Goal: Check status: Check status

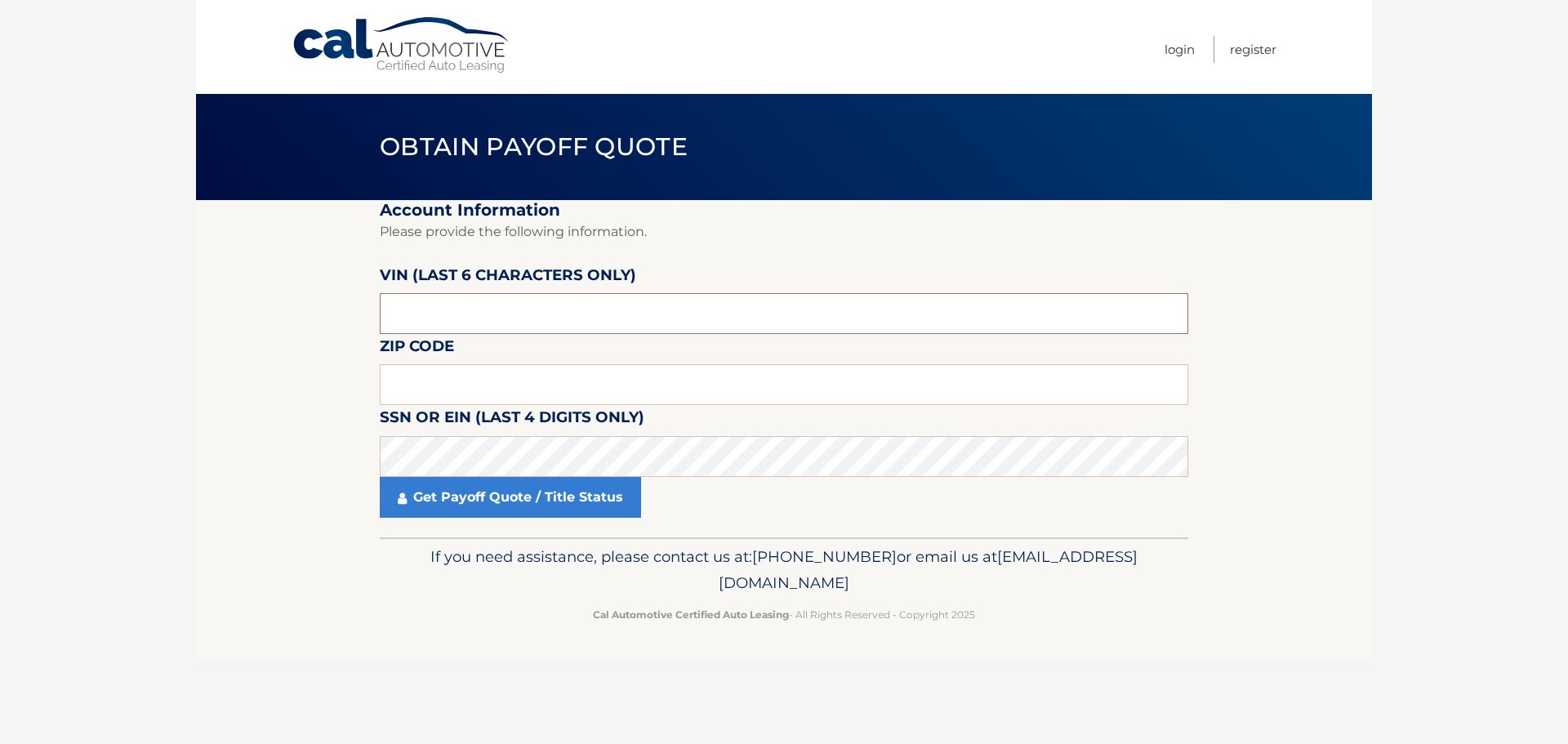
click at [482, 310] on input "text" at bounding box center [784, 314] width 808 height 41
type input "183645"
click at [497, 388] on input "text" at bounding box center [784, 385] width 808 height 41
type input "15076"
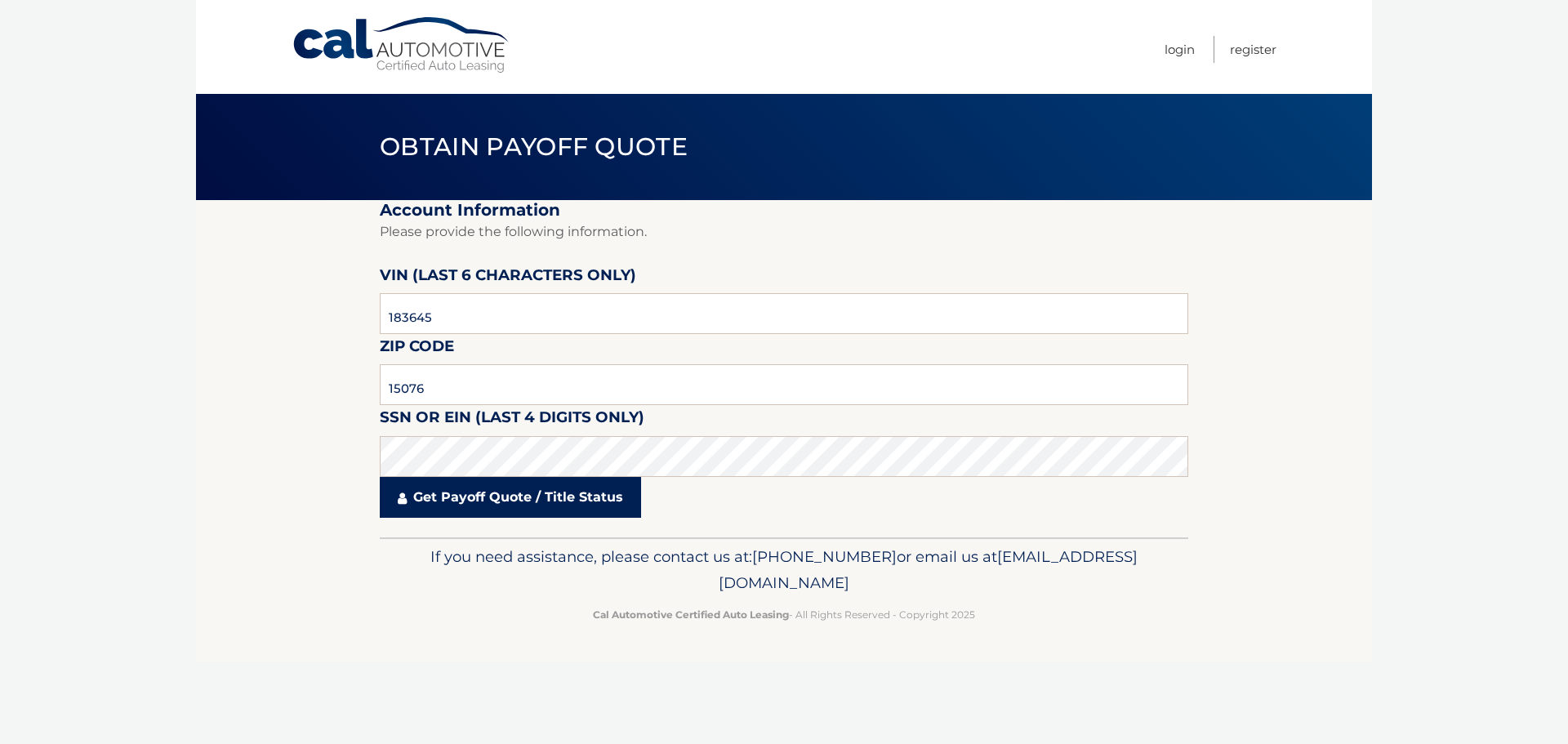
click at [497, 506] on link "Get Payoff Quote / Title Status" at bounding box center [510, 497] width 261 height 41
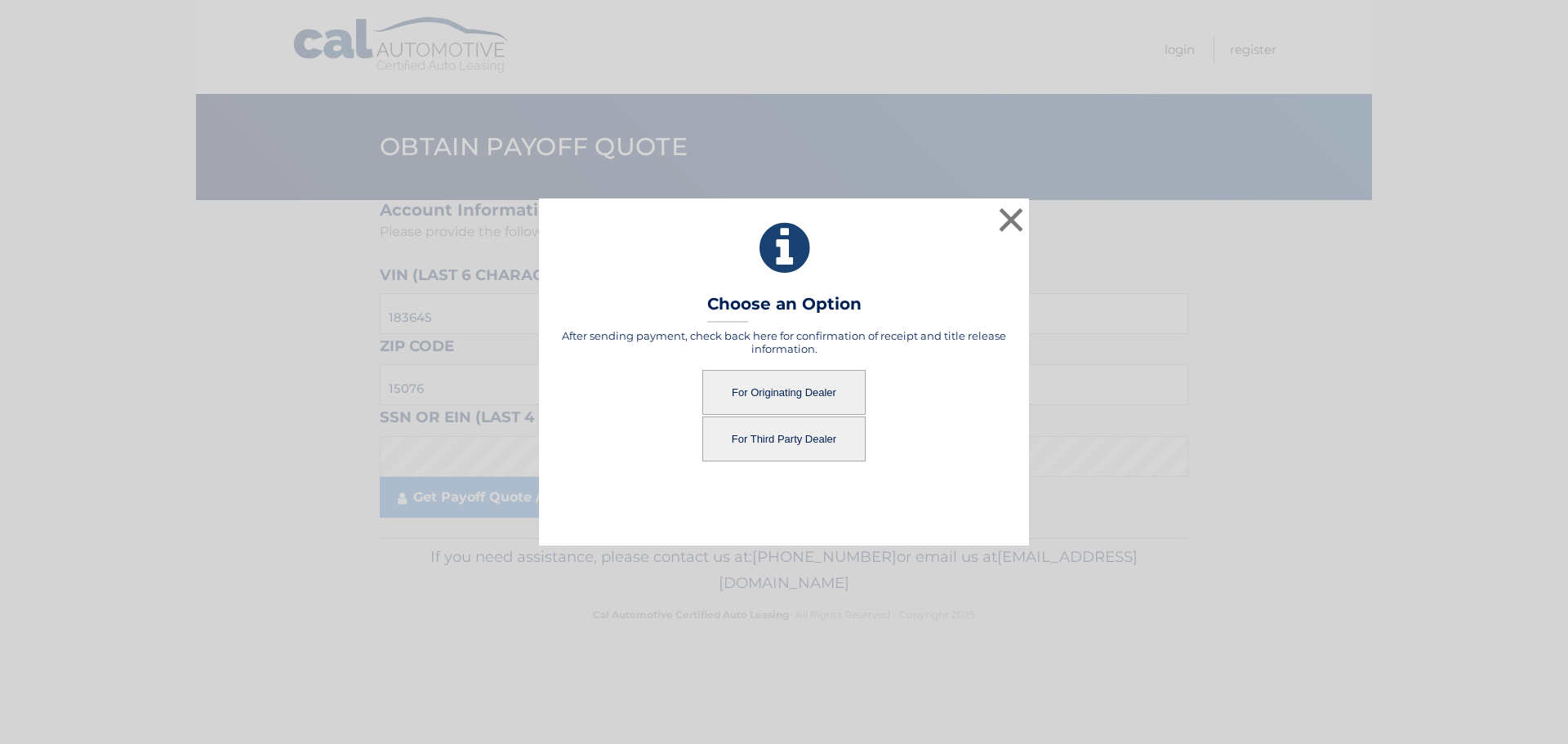
click at [791, 388] on button "For Originating Dealer" at bounding box center [784, 392] width 163 height 45
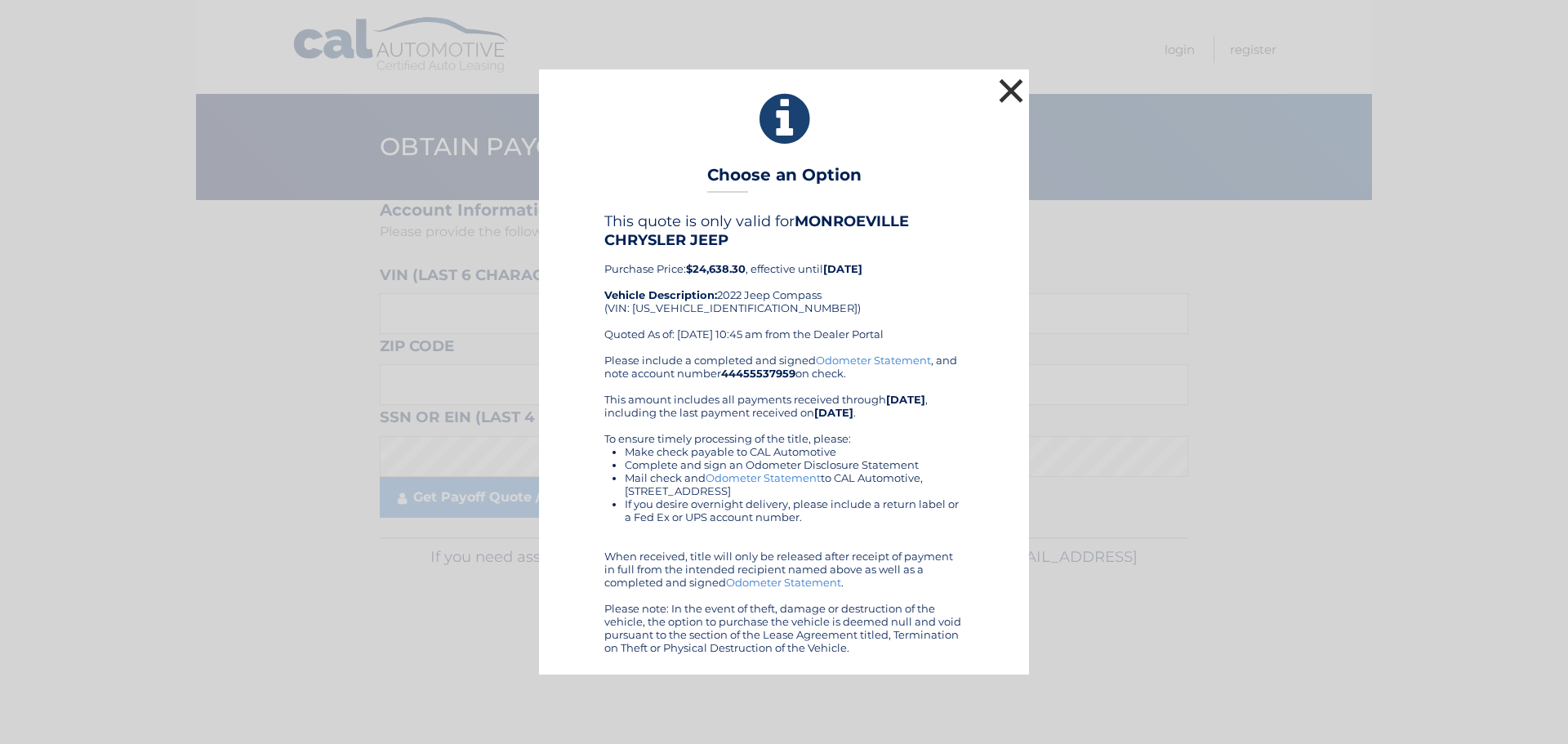
click at [1022, 93] on button "×" at bounding box center [1011, 91] width 33 height 33
